Goal: Communication & Community: Answer question/provide support

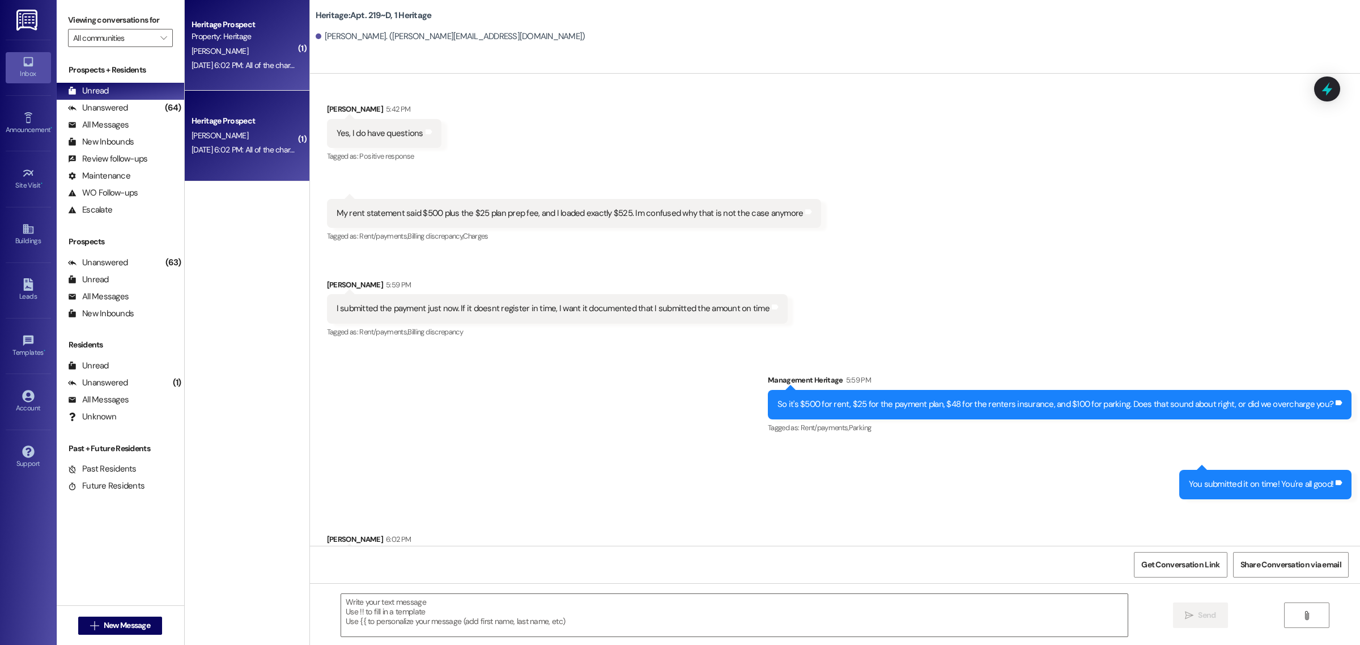
scroll to position [22821, 0]
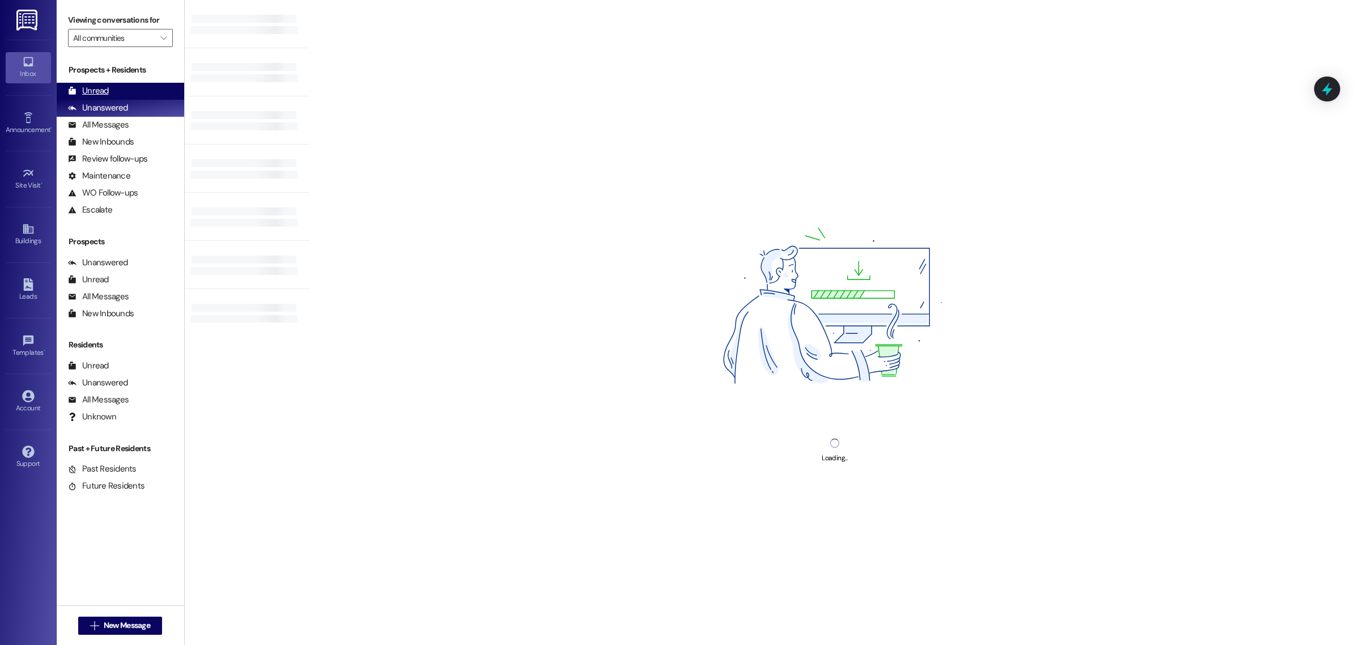
click at [114, 83] on div "Unread (0)" at bounding box center [121, 91] width 128 height 17
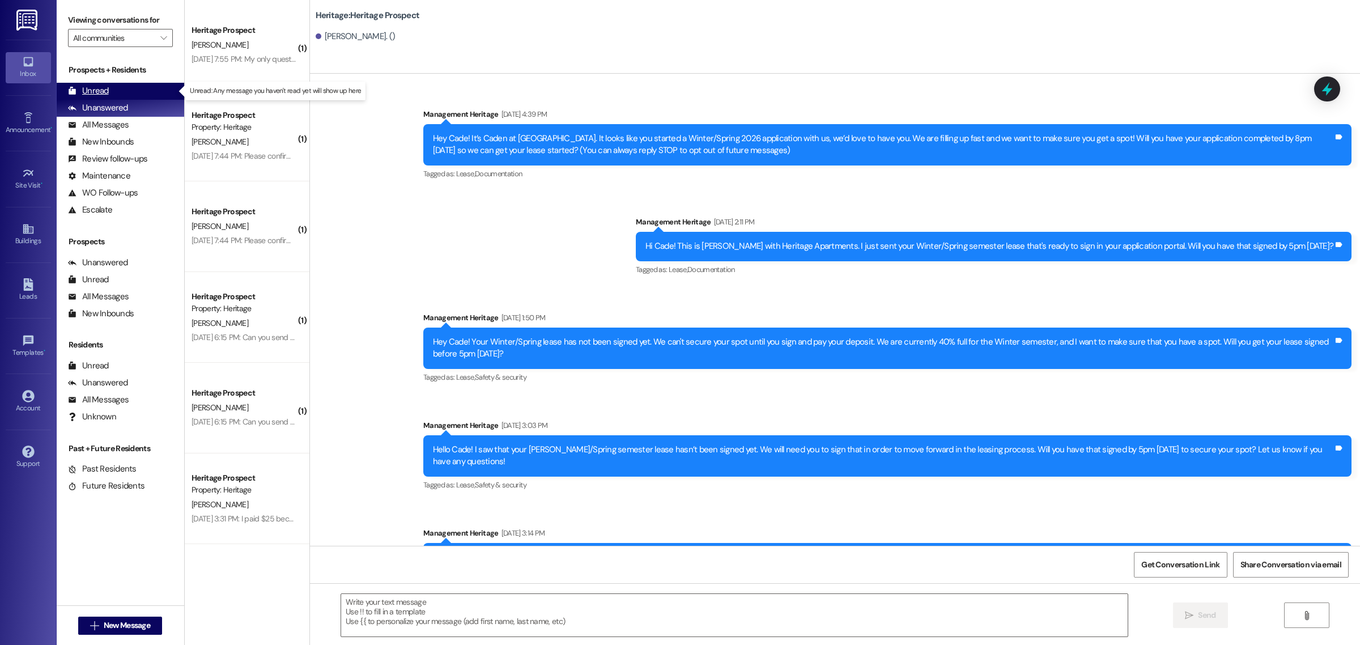
click at [150, 83] on div "Unread (0)" at bounding box center [121, 91] width 128 height 17
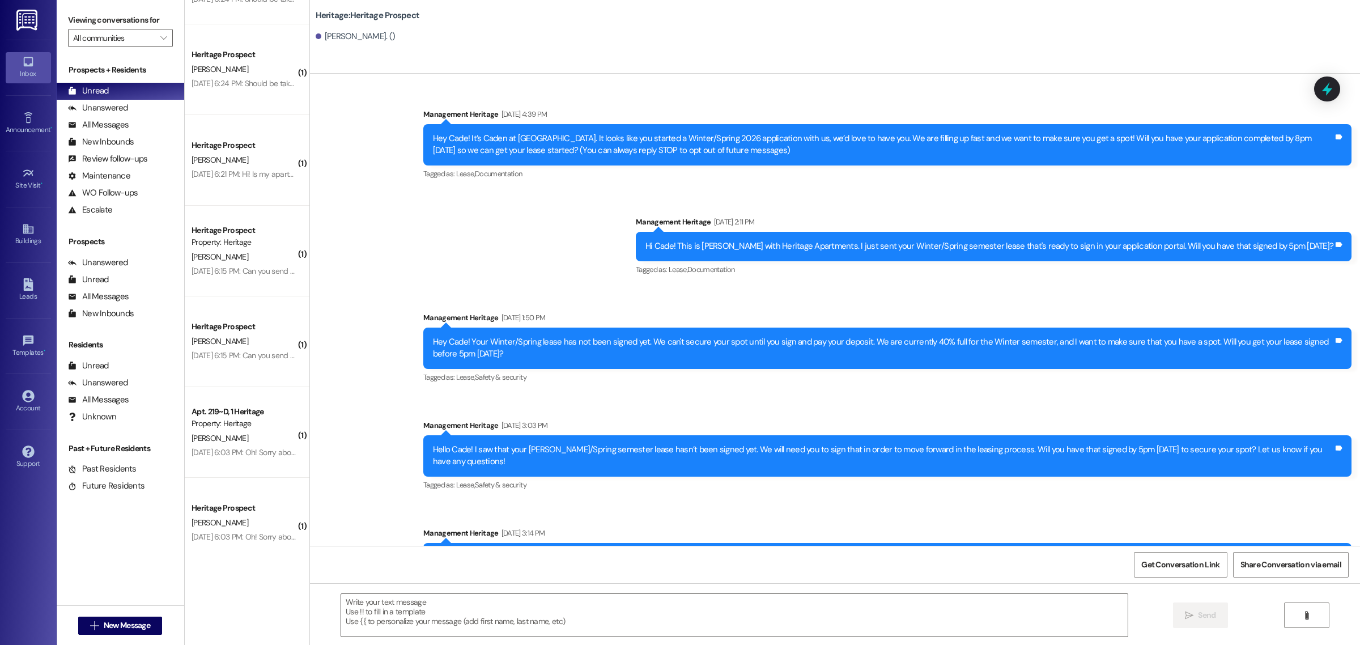
scroll to position [1158, 0]
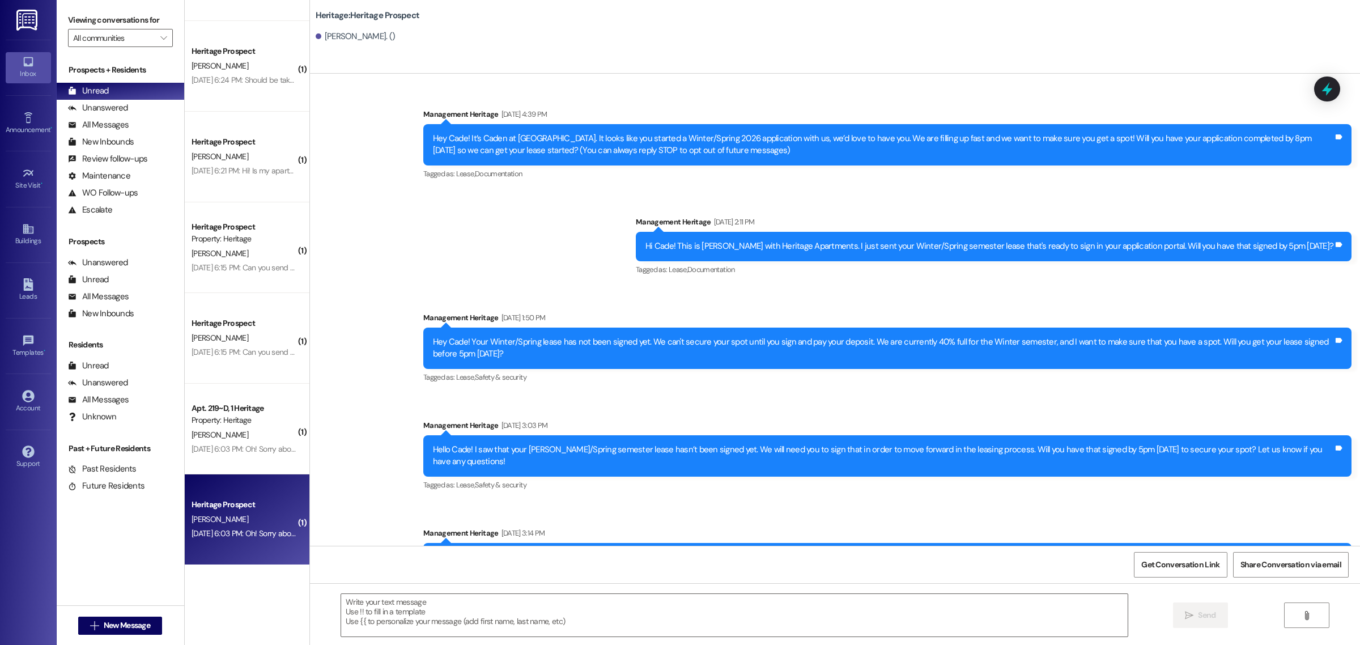
click at [257, 522] on div "[PERSON_NAME]" at bounding box center [243, 519] width 107 height 14
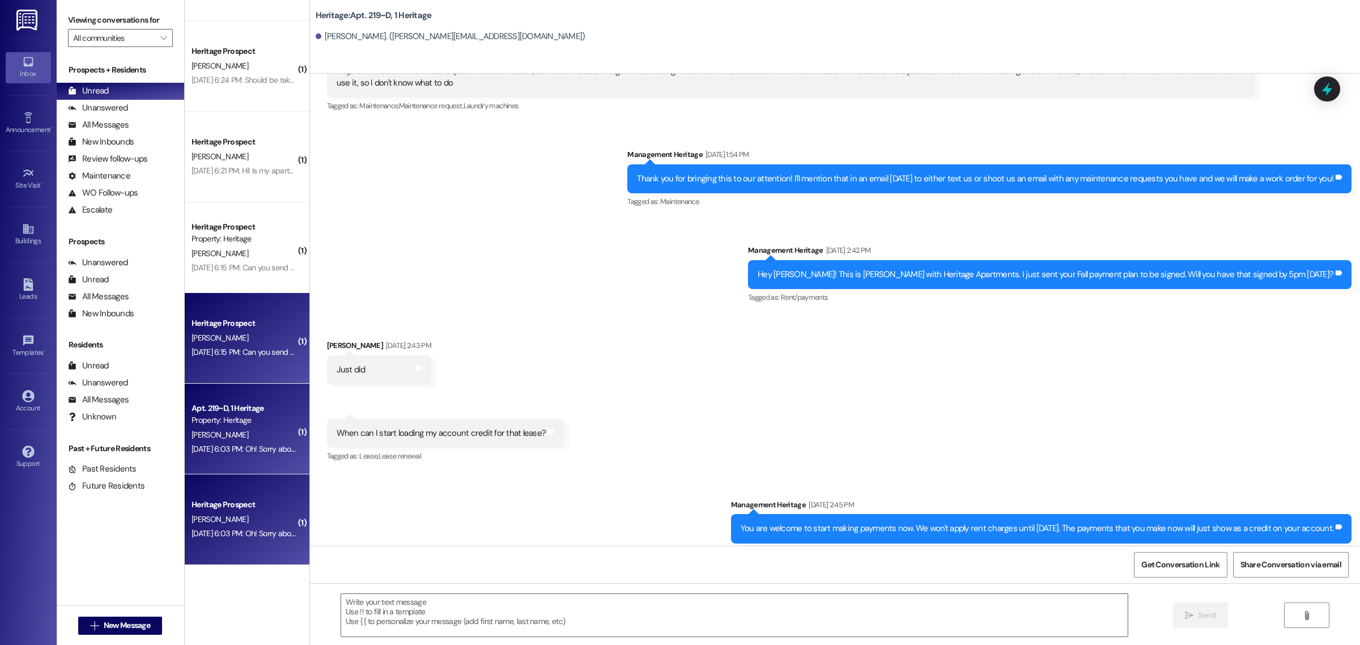
scroll to position [22758, 0]
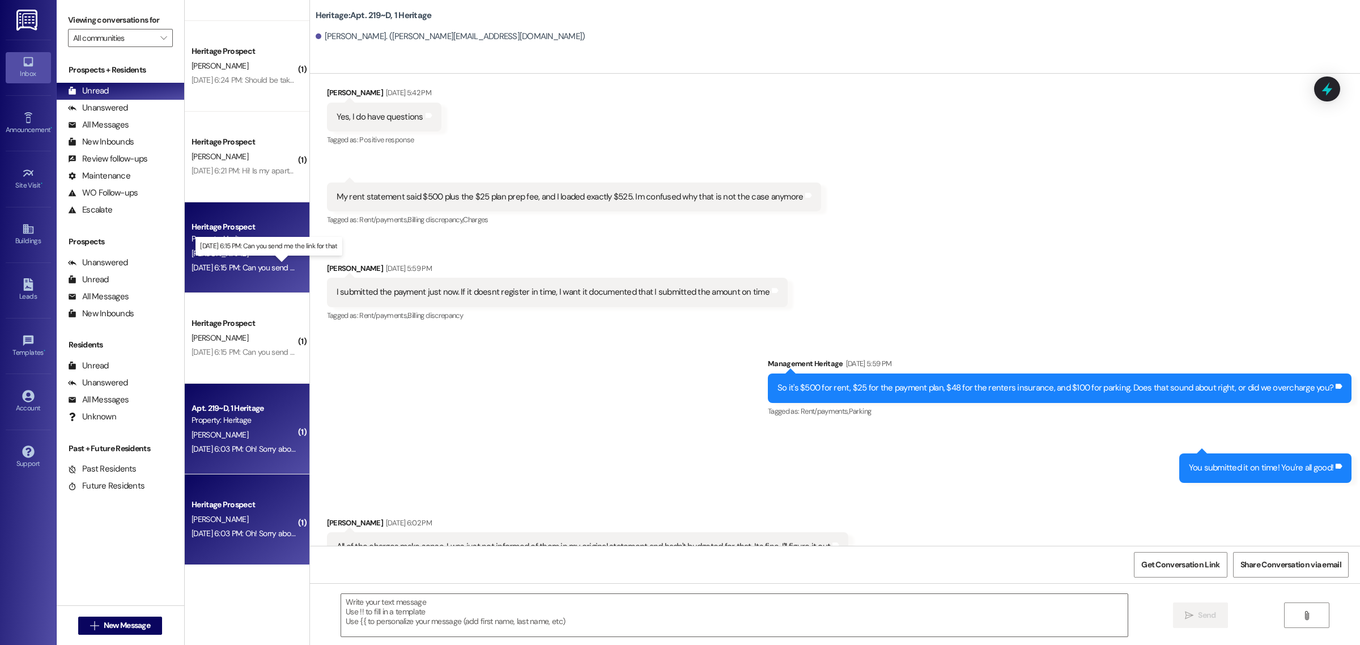
click at [244, 268] on div "[DATE] 6:15 PM: Can you send me the link for that [DATE] 6:15 PM: Can you send …" at bounding box center [272, 267] width 160 height 10
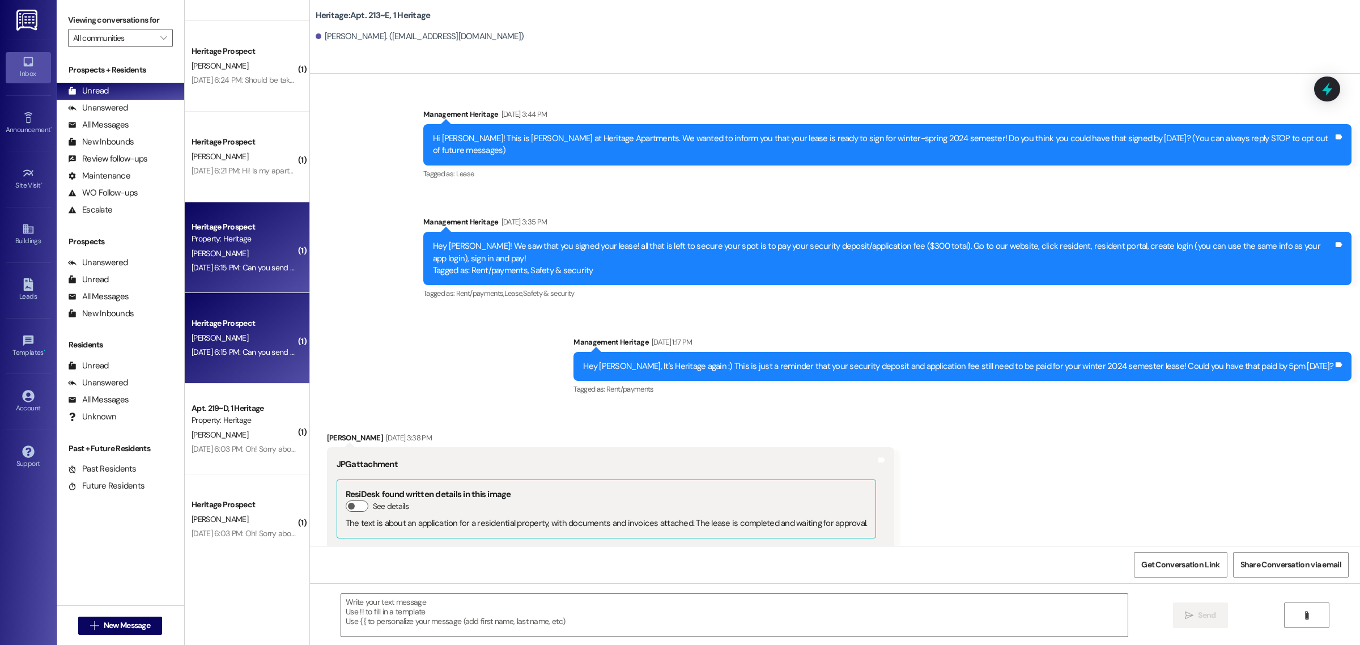
scroll to position [12455, 0]
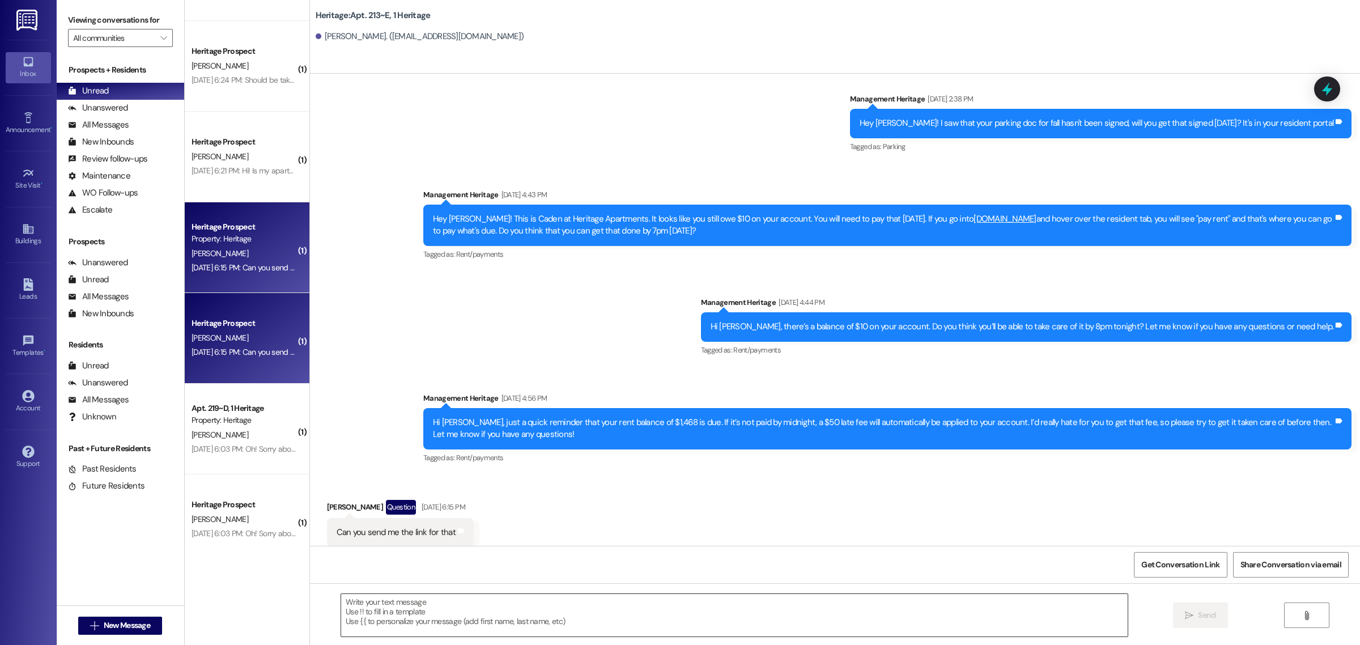
click at [403, 601] on textarea at bounding box center [734, 615] width 787 height 43
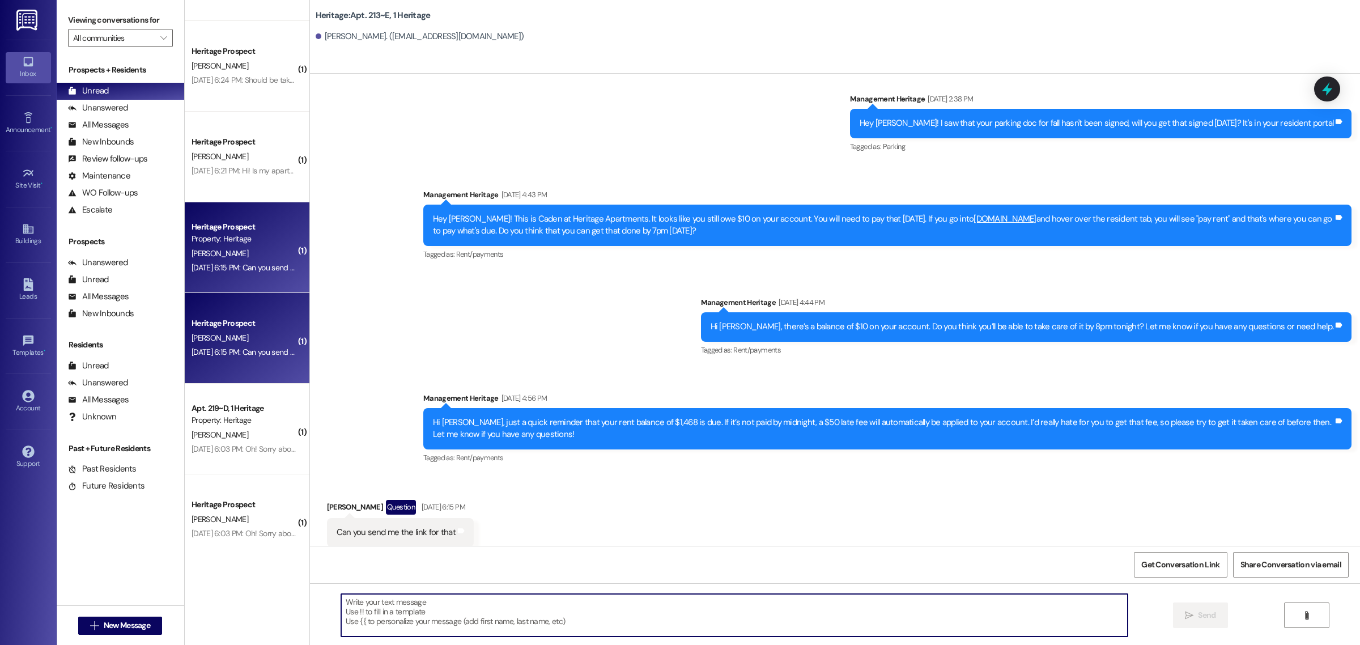
paste textarea "[URL][DOMAIN_NAME]"
type textarea "[URL][DOMAIN_NAME]"
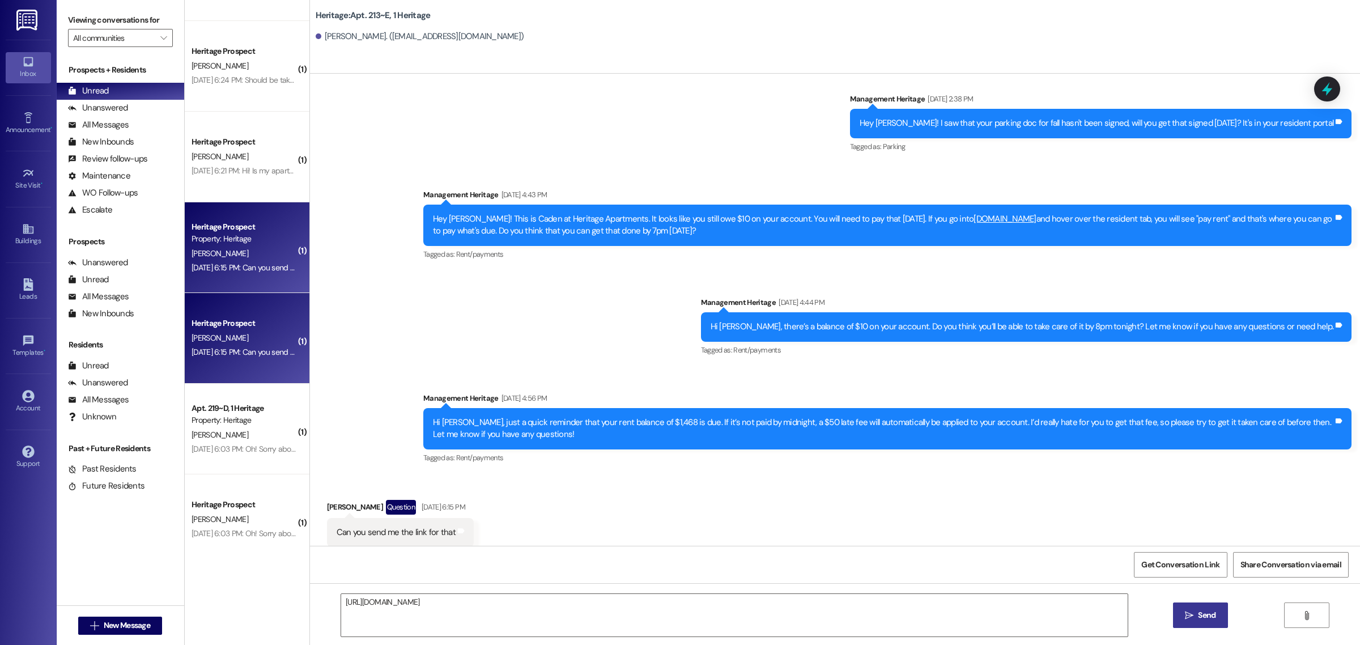
click at [1204, 617] on span "Send" at bounding box center [1207, 615] width 18 height 12
